Goal: Share content: Share content

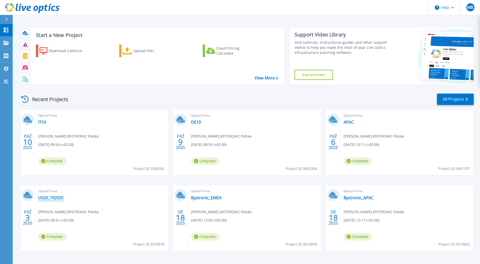
click at [55, 198] on link "US20_102025" at bounding box center [50, 197] width 25 height 5
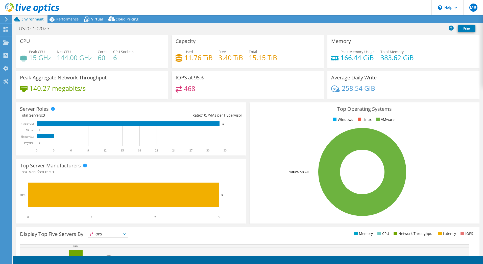
select select "USD"
click at [103, 19] on div "Virtual" at bounding box center [94, 19] width 24 height 8
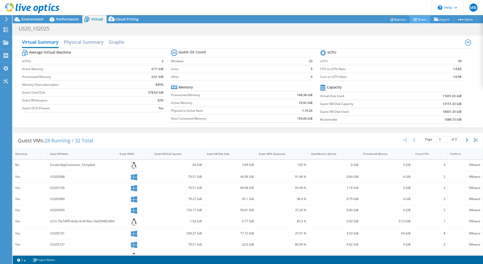
click at [414, 17] on icon at bounding box center [416, 19] width 4 height 4
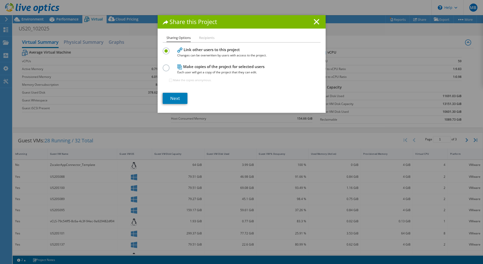
click at [154, 71] on div "Share this Project Sharing Options Recipients Link other users to this project …" at bounding box center [241, 132] width 483 height 234
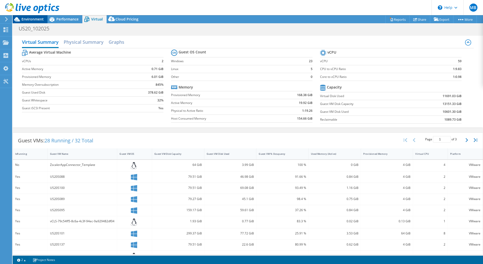
drag, startPoint x: 206, startPoint y: 32, endPoint x: 44, endPoint y: 19, distance: 162.1
click at [44, 19] on div "Environment" at bounding box center [30, 19] width 35 height 8
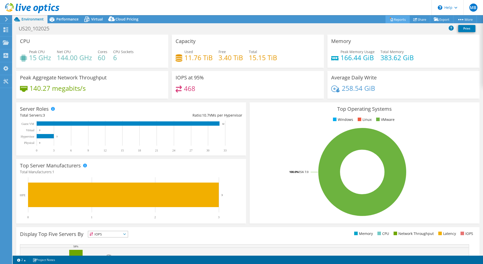
click at [397, 17] on link "Reports" at bounding box center [398, 19] width 24 height 8
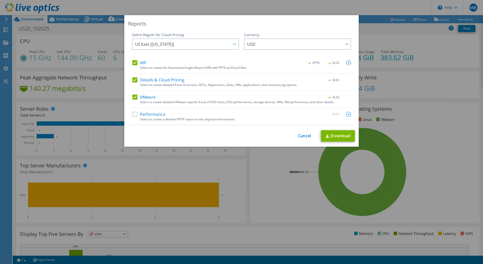
drag, startPoint x: 385, startPoint y: 49, endPoint x: 305, endPoint y: 132, distance: 114.8
click at [306, 132] on div "This process may take a while, please wait... Cancel Download" at bounding box center [241, 135] width 227 height 11
click at [302, 133] on link "Cancel" at bounding box center [304, 135] width 13 height 5
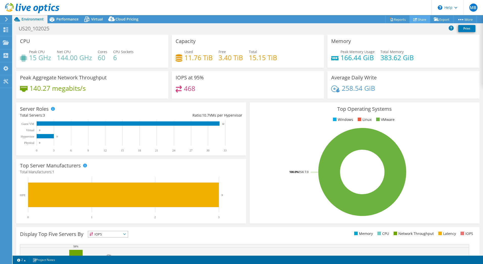
click at [416, 19] on link "Share" at bounding box center [420, 19] width 21 height 8
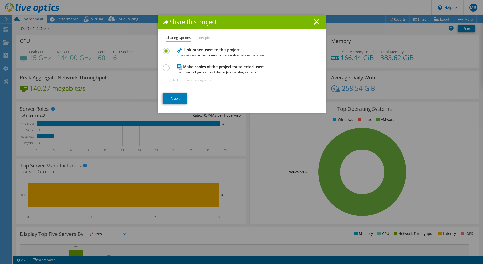
click at [166, 66] on label at bounding box center [167, 64] width 9 height 1
click at [0, 0] on input "radio" at bounding box center [0, 0] width 0 height 0
click at [178, 98] on link "Next" at bounding box center [175, 98] width 25 height 11
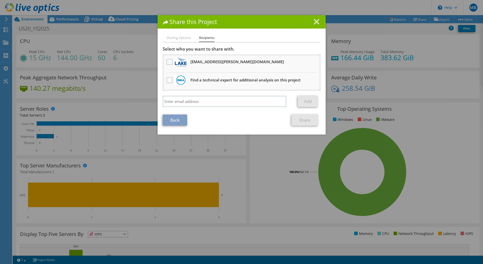
click at [315, 21] on icon at bounding box center [317, 22] width 6 height 6
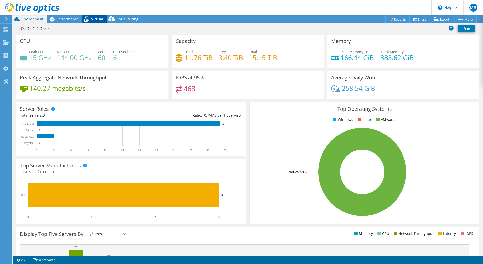
click at [90, 20] on icon at bounding box center [86, 19] width 9 height 9
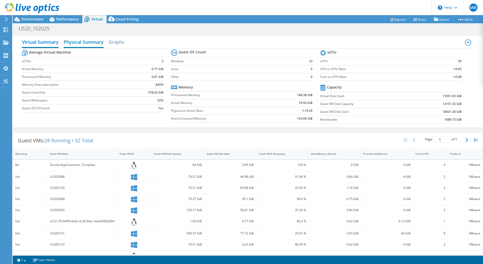
click at [86, 45] on h2 "Physical Summary" at bounding box center [84, 42] width 40 height 11
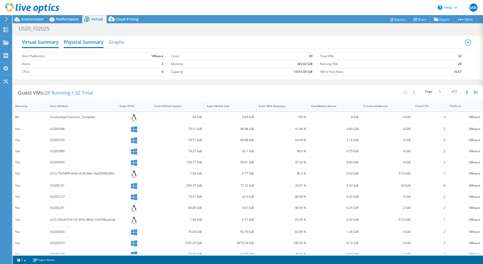
click at [54, 45] on h2 "Virtual Summary" at bounding box center [40, 42] width 37 height 11
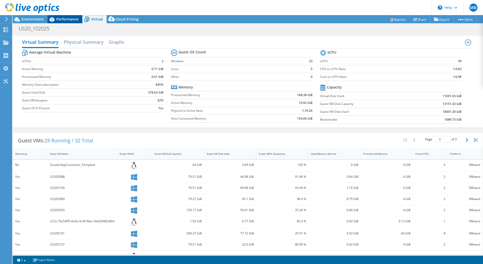
click at [70, 20] on span "Performance" at bounding box center [67, 19] width 22 height 5
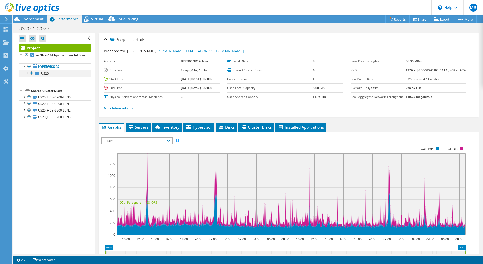
click at [27, 72] on div at bounding box center [26, 72] width 5 height 5
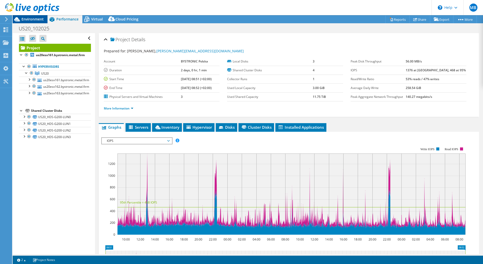
click at [25, 22] on div "Environment" at bounding box center [30, 19] width 35 height 8
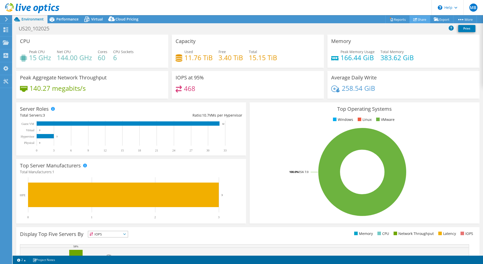
click at [416, 21] on link "Share" at bounding box center [420, 19] width 21 height 8
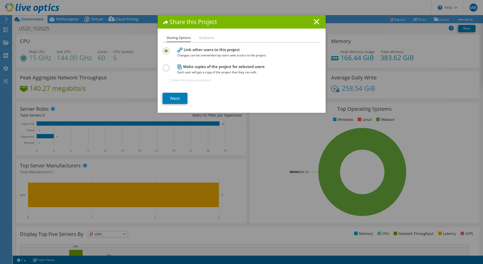
click at [166, 66] on label at bounding box center [167, 64] width 9 height 1
click at [0, 0] on input "radio" at bounding box center [0, 0] width 0 height 0
click at [176, 99] on link "Next" at bounding box center [175, 98] width 25 height 11
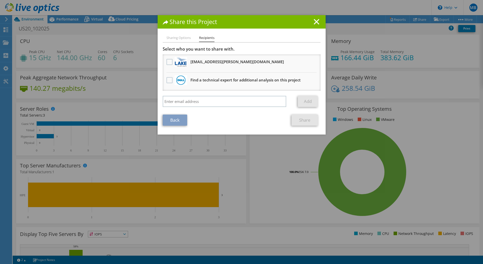
click at [203, 63] on h3 "[PERSON_NAME][EMAIL_ADDRESS][PERSON_NAME][DOMAIN_NAME] [PERSON_NAME] receive an…" at bounding box center [238, 62] width 94 height 8
click at [168, 61] on label at bounding box center [170, 62] width 7 height 6
click at [0, 0] on input "checkbox" at bounding box center [0, 0] width 0 height 0
click at [307, 123] on link "Share" at bounding box center [305, 120] width 27 height 11
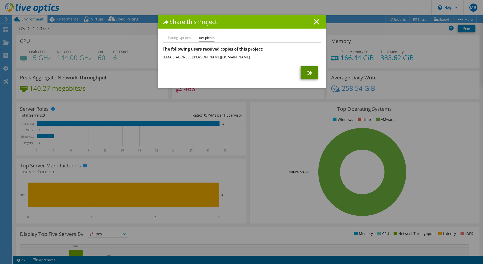
click at [311, 77] on link "Ok" at bounding box center [309, 72] width 17 height 13
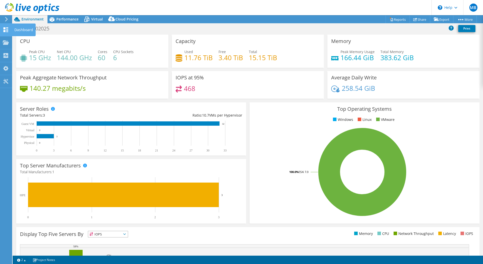
click at [21, 29] on div "Dashboard" at bounding box center [24, 30] width 24 height 13
